Goal: Task Accomplishment & Management: Manage account settings

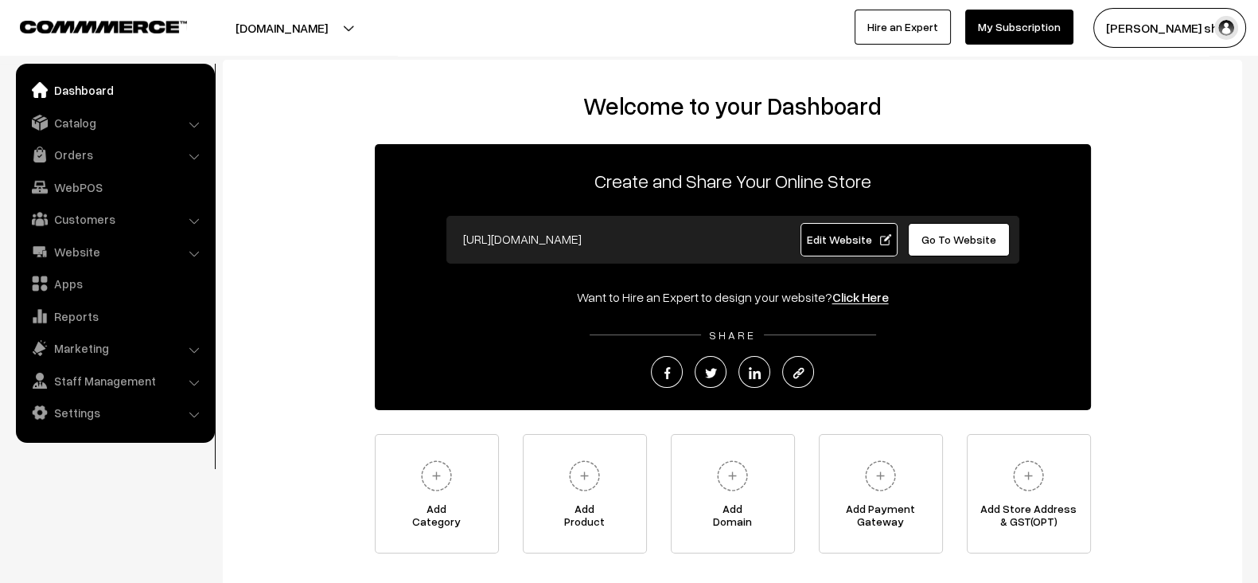
click at [100, 101] on link "Dashboard" at bounding box center [114, 90] width 189 height 29
click at [102, 160] on link "Orders" at bounding box center [114, 154] width 189 height 29
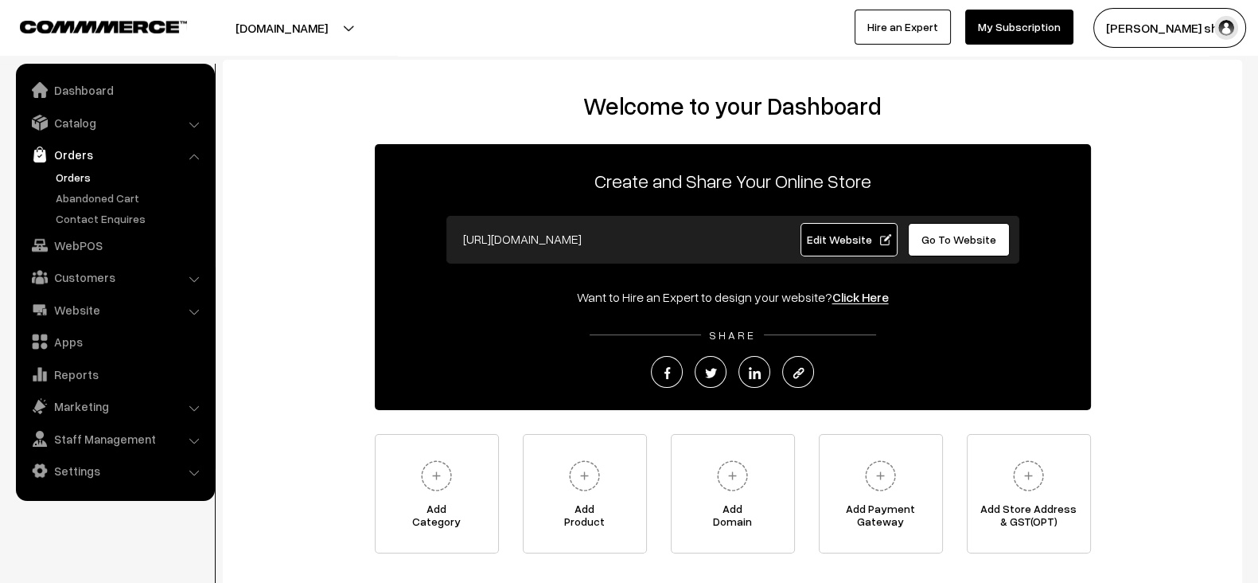
click at [70, 175] on link "Orders" at bounding box center [131, 177] width 158 height 17
